Goal: Task Accomplishment & Management: Complete application form

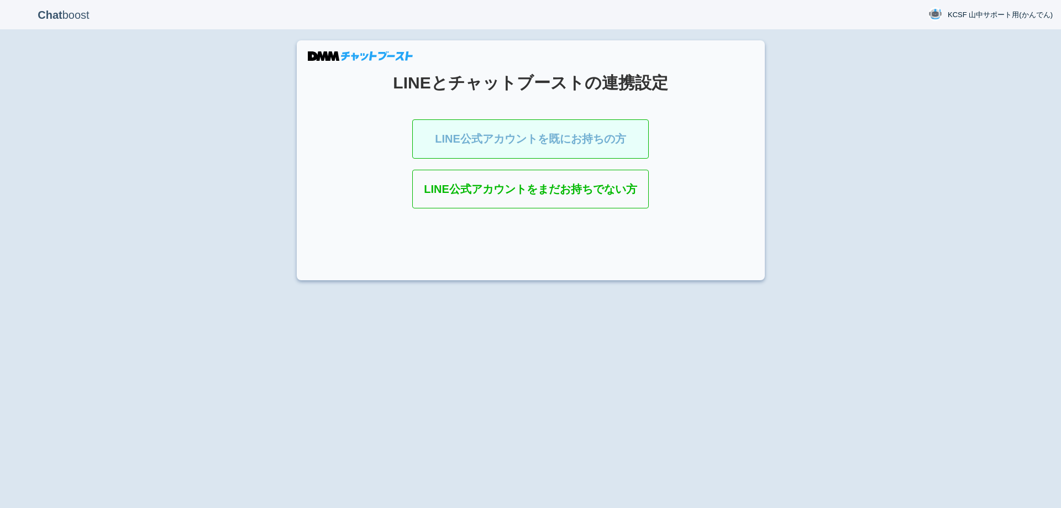
click at [422, 133] on link "LINE公式アカウントを既にお持ちの方" at bounding box center [530, 138] width 236 height 39
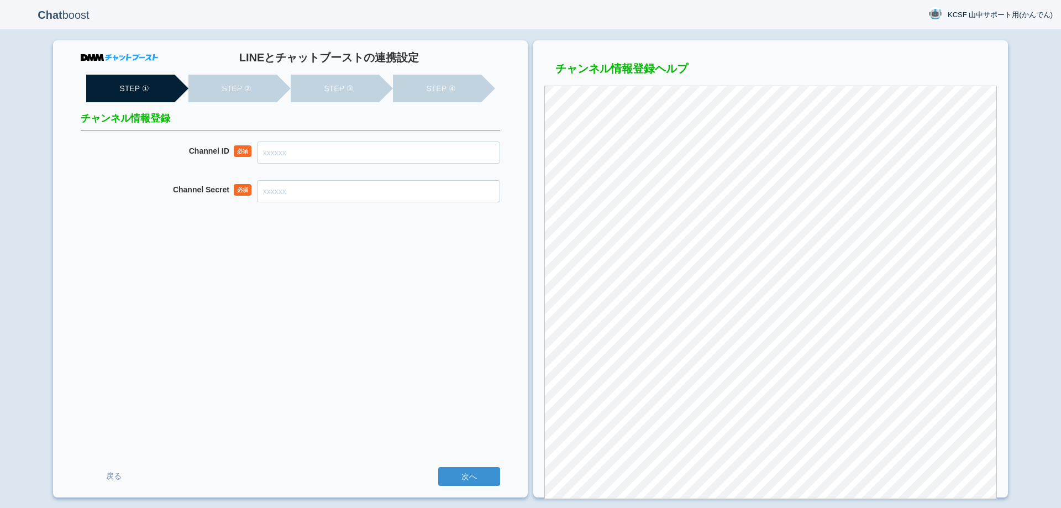
click at [396, 149] on input "Channel ID" at bounding box center [378, 152] width 243 height 22
click at [324, 150] on input "Channel ID" at bounding box center [378, 152] width 243 height 22
paste input "2007909545"
type input "2007909545"
click at [323, 199] on input "Channel Secret" at bounding box center [378, 191] width 243 height 22
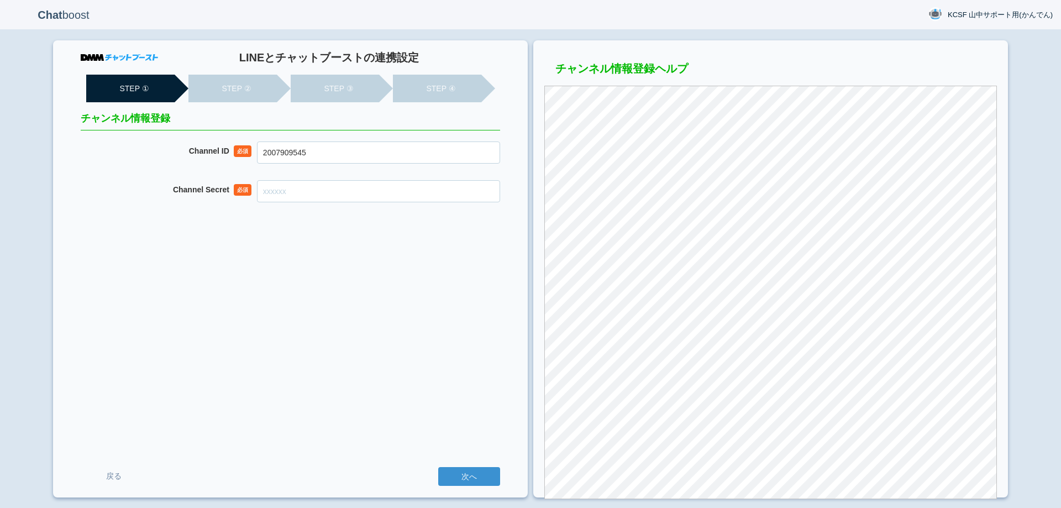
paste input "a20d5f8caec3d1f495a11e45f87083f9"
type input "a20d5f8caec3d1f495a11e45f87083f9"
click at [450, 362] on div "LINEとチャットブーストの連携設定 STEP ① STEP ② STEP ③ STEP ④ チャンネル情報登録 Channel ID 必須 20079095…" at bounding box center [290, 268] width 475 height 457
click at [332, 308] on div "LINEとチャットブーストの連携設定 STEP ① STEP ② STEP ③ STEP ④ チャンネル情報登録 Channel ID 必須 20079095…" at bounding box center [290, 268] width 475 height 457
drag, startPoint x: 478, startPoint y: 476, endPoint x: 533, endPoint y: 448, distance: 61.5
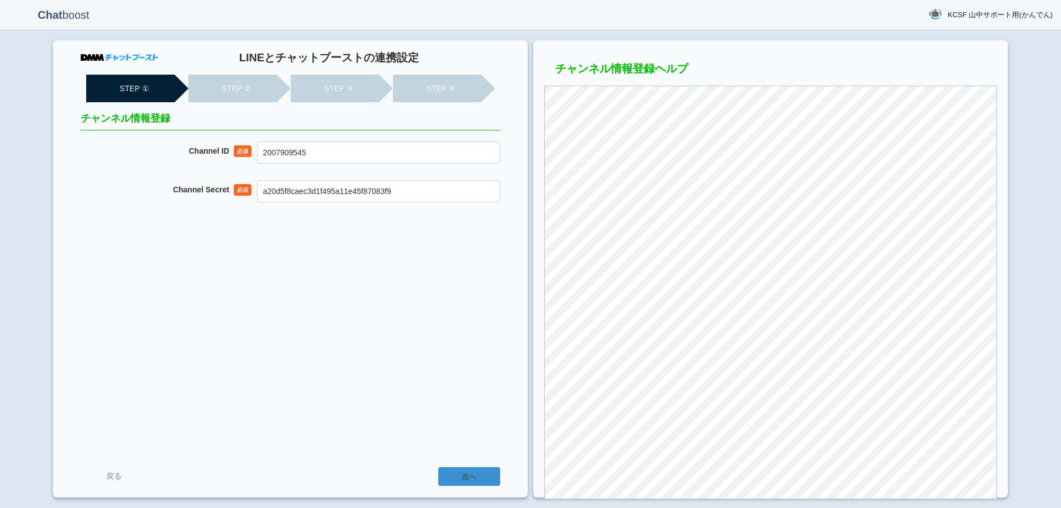
click at [478, 476] on input "次へ" at bounding box center [469, 476] width 62 height 19
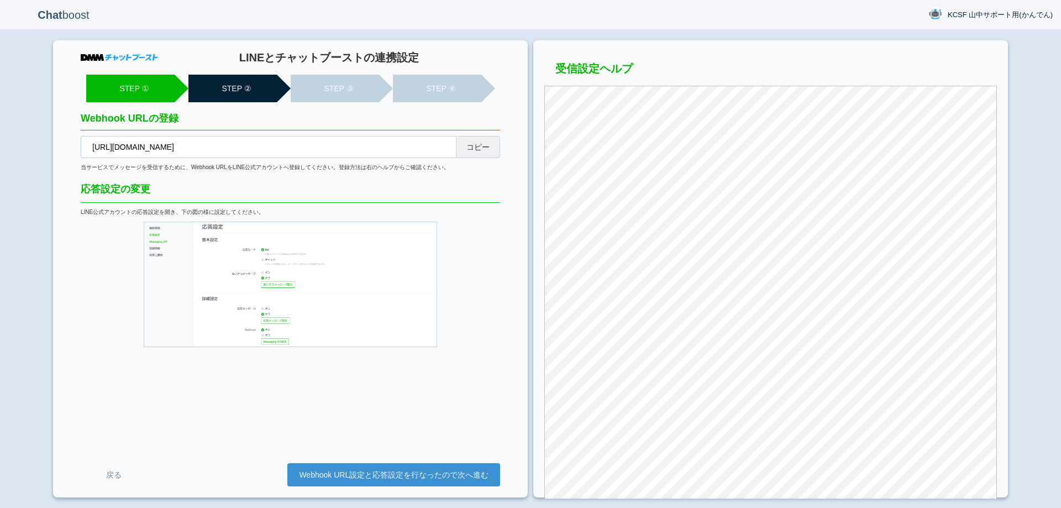
click at [468, 149] on button "コピー" at bounding box center [478, 147] width 44 height 22
click at [441, 472] on link "Webhook URL設定と応答設定を行なったので次へ進む" at bounding box center [393, 474] width 213 height 23
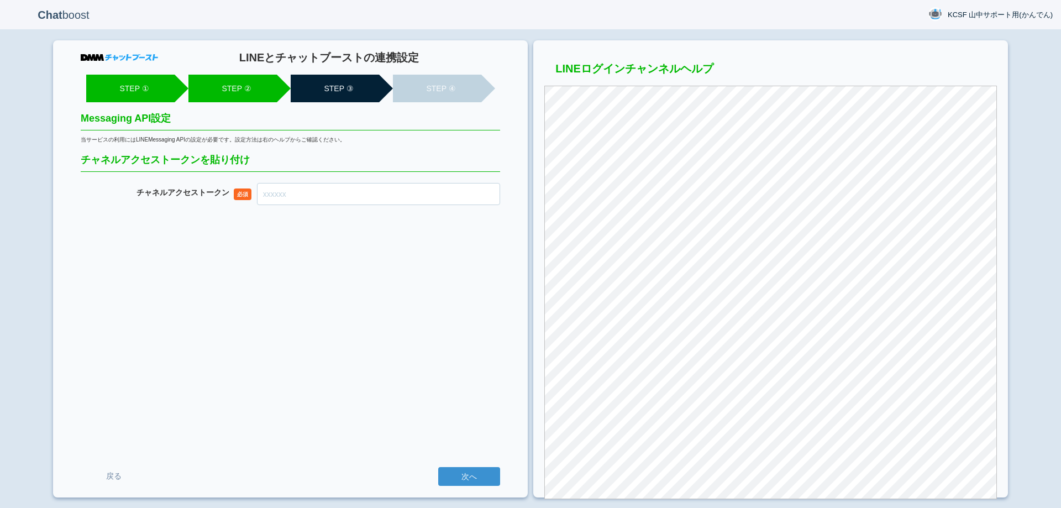
click at [366, 201] on input "チャネル アクセストークン" at bounding box center [378, 194] width 243 height 22
paste input "GOEdfjs4wf5KVdOHrkhq2++KKdL6PomJRjt2+xB5ZK4Ox0NPVDOQxb7ZBjlfR06nW3MpU7i0uvL6X9r…"
type input "GOEdfjs4wf5KVdOHrkhq2++KKdL6PomJRjt2+xB5ZK4Ox0NPVDOQxb7ZBjlfR06nW3MpU7i0uvL6X9r…"
click at [485, 473] on input "次へ" at bounding box center [469, 476] width 62 height 19
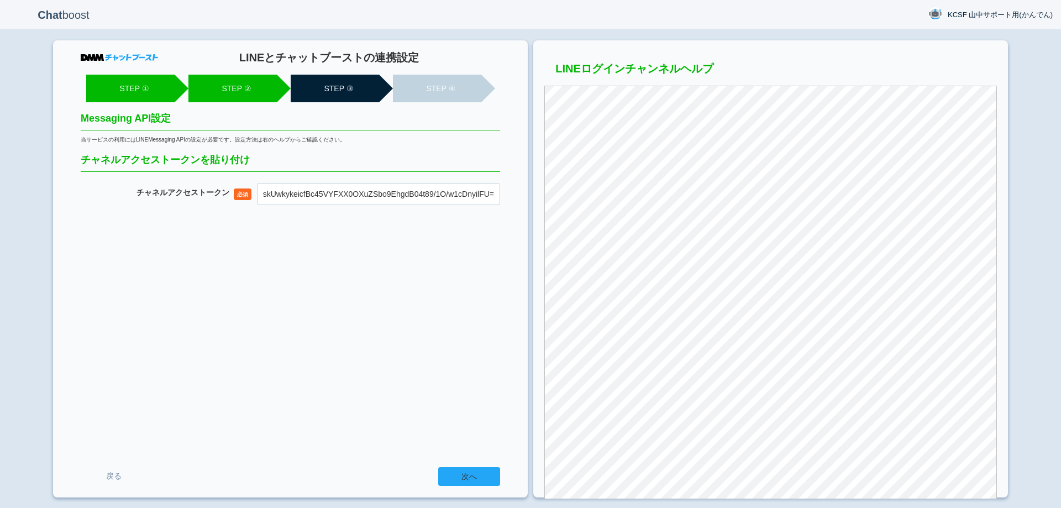
scroll to position [0, 0]
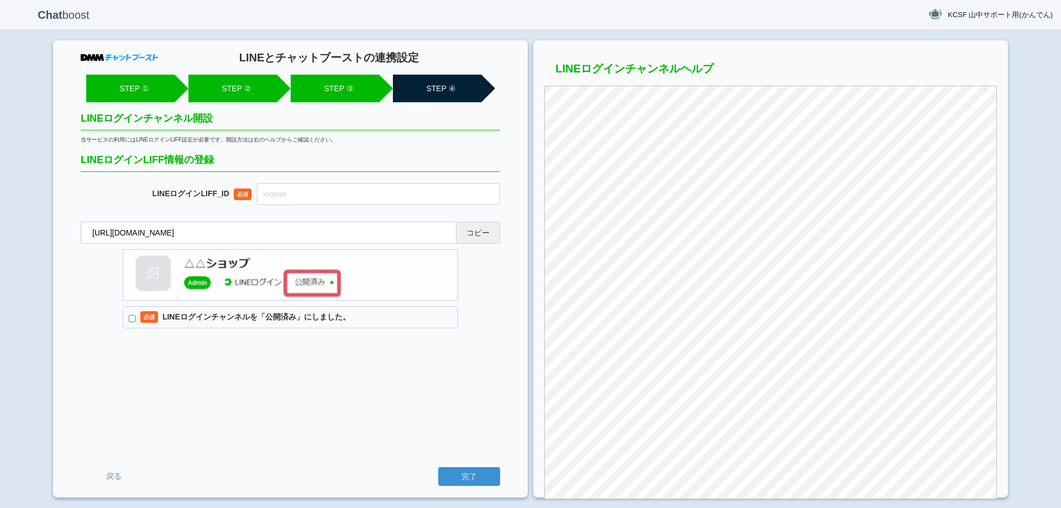
drag, startPoint x: 467, startPoint y: 238, endPoint x: 618, endPoint y: 44, distance: 245.2
click at [467, 238] on button "コピー" at bounding box center [478, 233] width 44 height 22
click at [293, 195] on input "text" at bounding box center [378, 194] width 243 height 22
paste input "2007909562-wBpP61zG"
type input "2007909562-wBpP61zG"
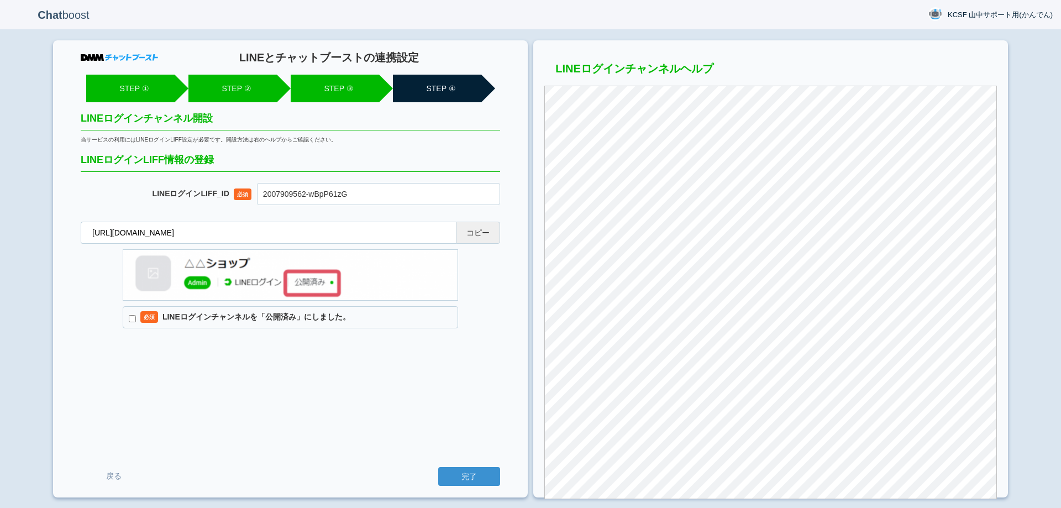
click at [153, 315] on span "必須" at bounding box center [149, 317] width 18 height 12
click at [136, 315] on input "必須 LINEログインチャンネルを「公開済み」にしました。" at bounding box center [132, 318] width 7 height 7
checkbox input "true"
click at [478, 478] on input "完了" at bounding box center [469, 476] width 62 height 19
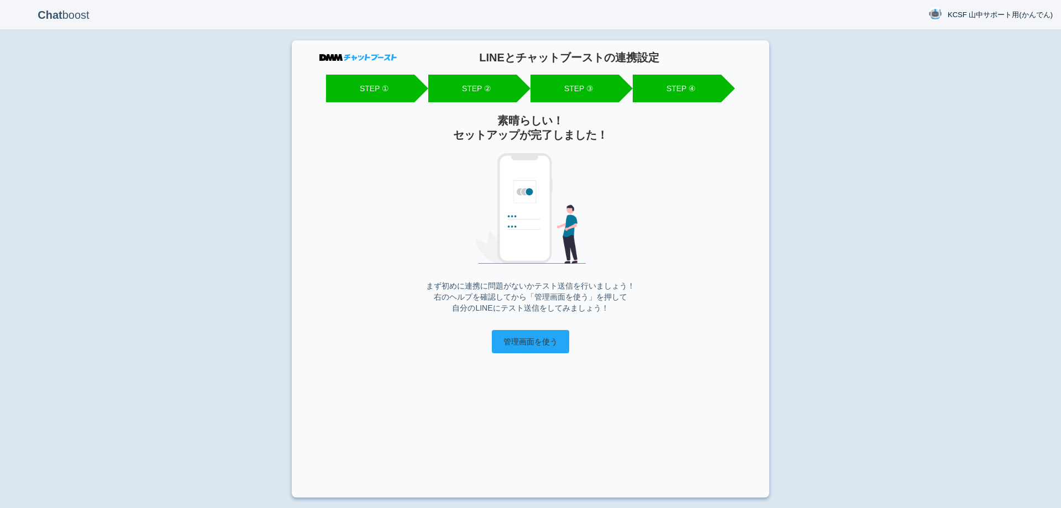
click at [532, 333] on input "管理画面を使う" at bounding box center [530, 341] width 77 height 23
